Goal: Navigation & Orientation: Find specific page/section

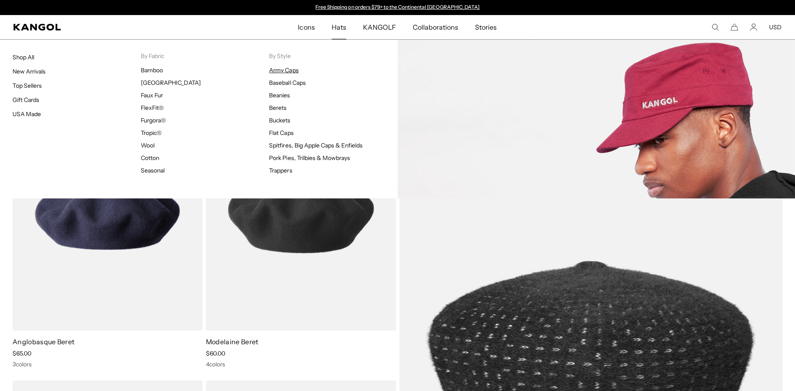
click at [288, 72] on link "Army Caps" at bounding box center [283, 70] width 29 height 8
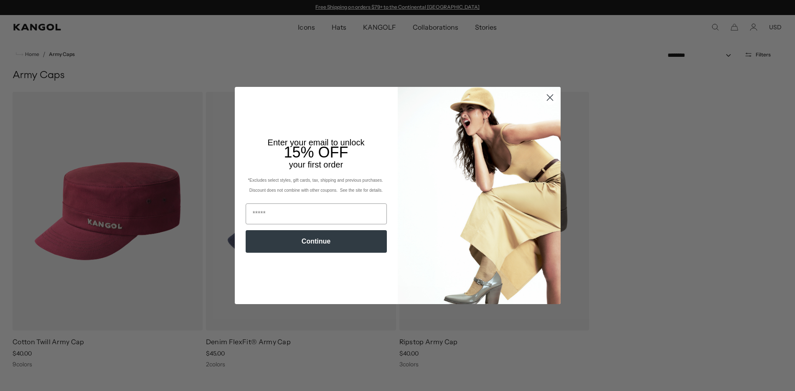
click at [548, 134] on img "POPUP Form" at bounding box center [479, 195] width 163 height 217
click at [551, 99] on icon "Close dialog" at bounding box center [550, 97] width 15 height 15
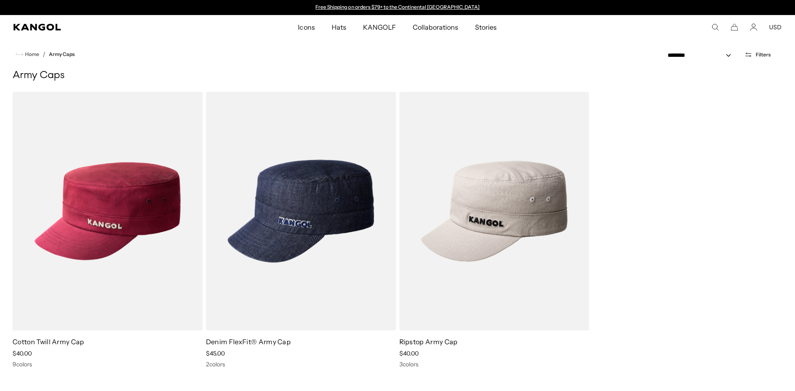
click at [339, 29] on span "Hats" at bounding box center [339, 27] width 15 height 24
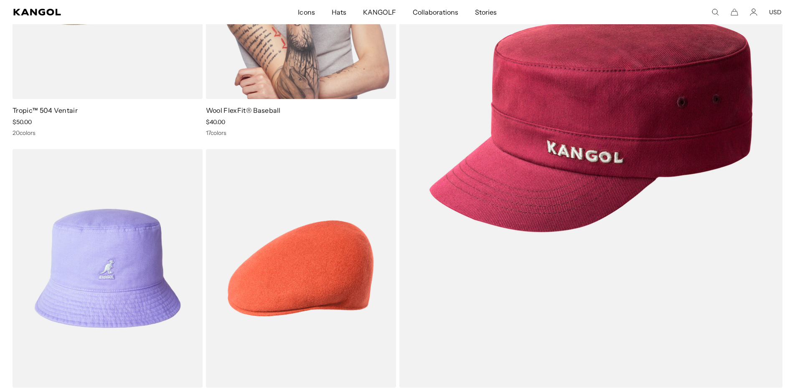
scroll to position [298, 0]
